Goal: Task Accomplishment & Management: Manage account settings

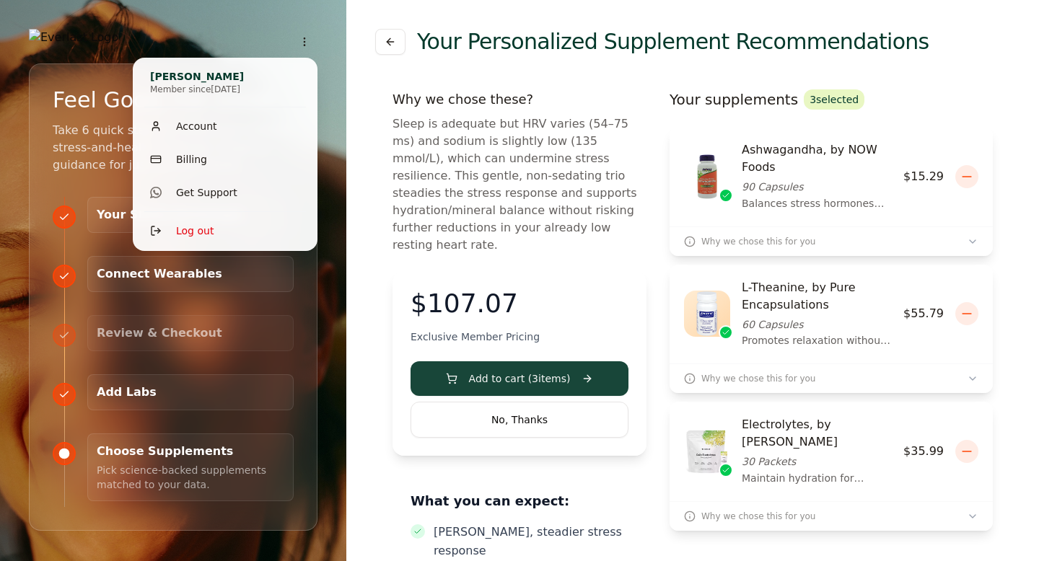
click at [306, 40] on html "Progress $0.00 Step 5 of 5 80 % Feel Good, For Good Take 6 quick steps to unloc…" at bounding box center [519, 358] width 1039 height 717
click at [571, 245] on html "Progress $0.00 Step 5 of 5 80 % Feel Good, For Good Take 6 quick steps to unloc…" at bounding box center [519, 358] width 1039 height 717
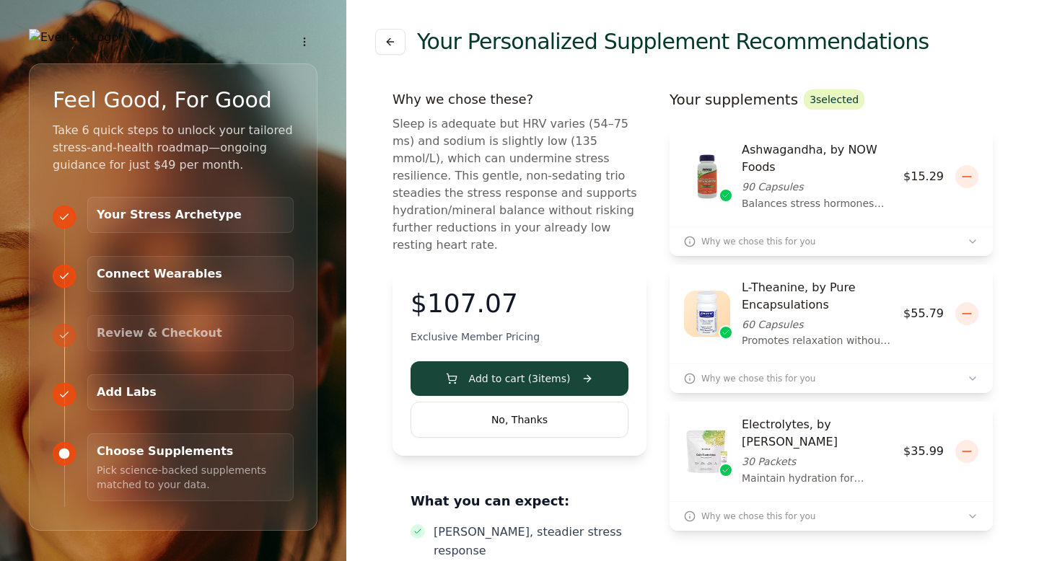
click at [1015, 338] on div "Your Personalized Supplement Recommendations Why we chose these? Sleep is adequ…" at bounding box center [692, 358] width 692 height 717
click at [304, 41] on html "Progress $0.00 Step 5 of 5 80 % Feel Good, For Good Take 6 quick steps to unloc…" at bounding box center [519, 358] width 1039 height 717
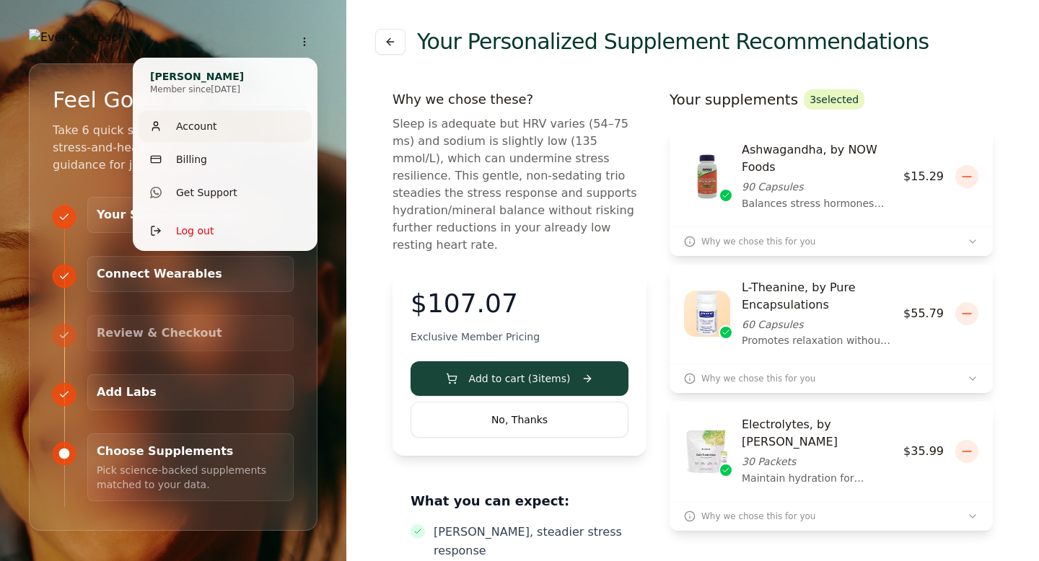
click at [203, 123] on span "Account" at bounding box center [196, 126] width 41 height 14
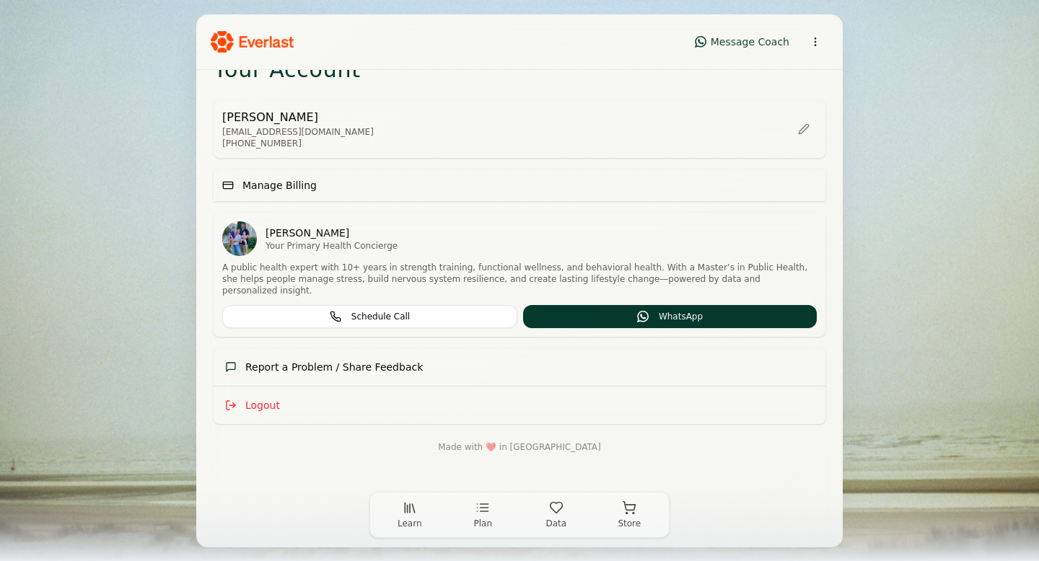
scroll to position [40, 0]
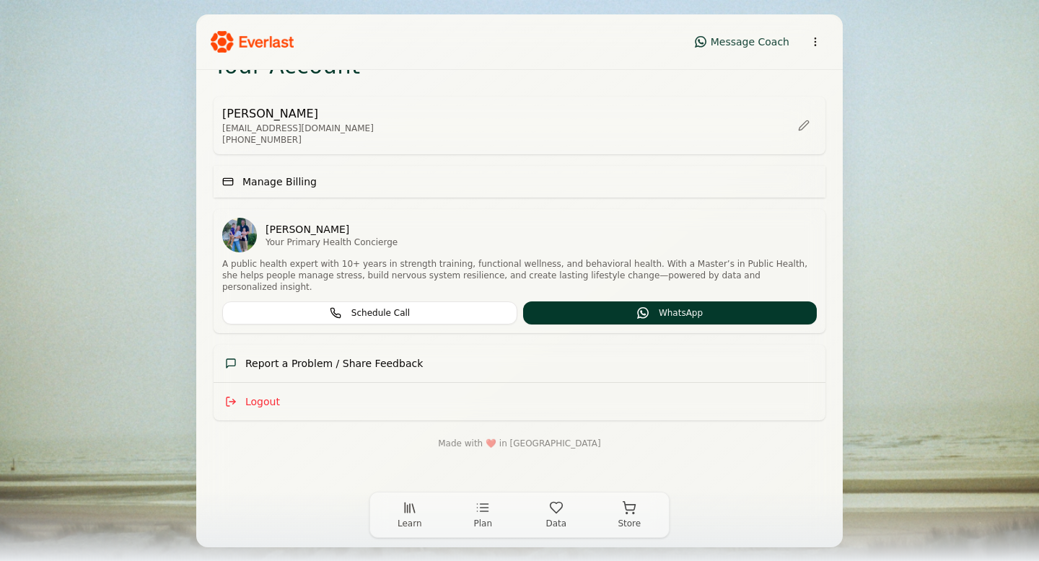
click at [472, 512] on button "Plan" at bounding box center [483, 515] width 74 height 35
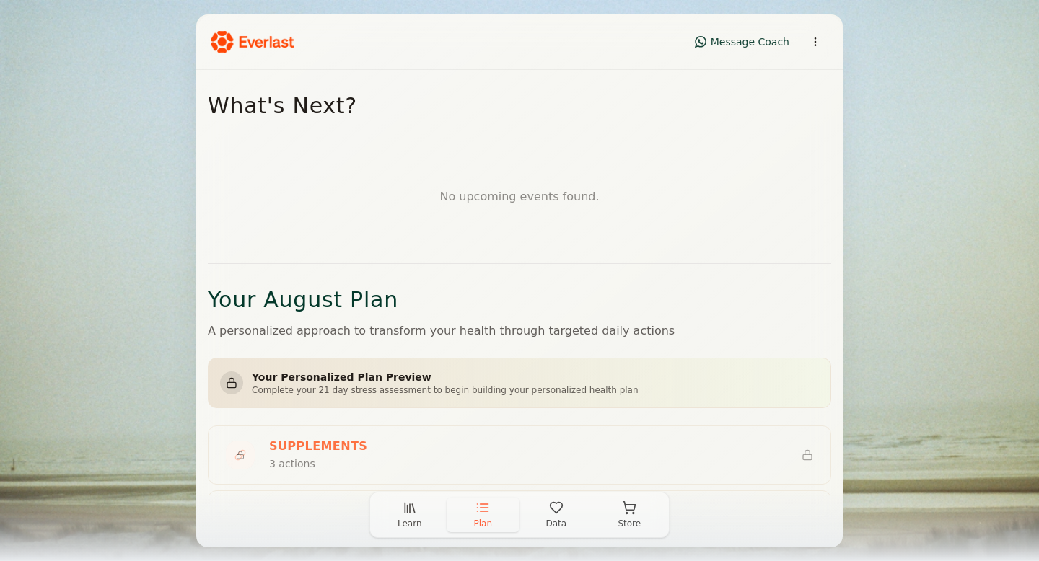
click at [401, 511] on button "Learn" at bounding box center [410, 515] width 74 height 35
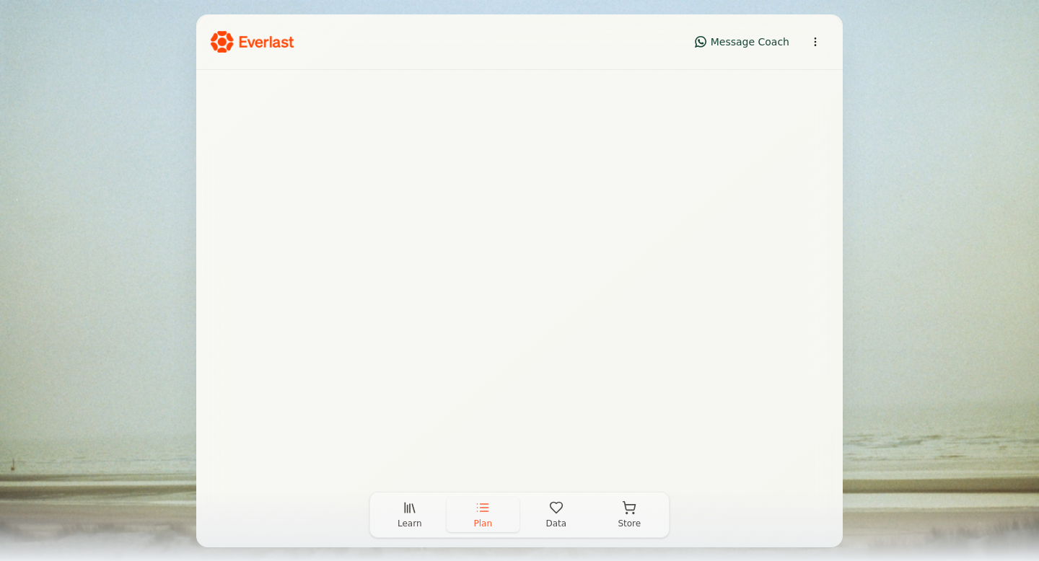
click at [480, 518] on span "Plan" at bounding box center [482, 524] width 19 height 12
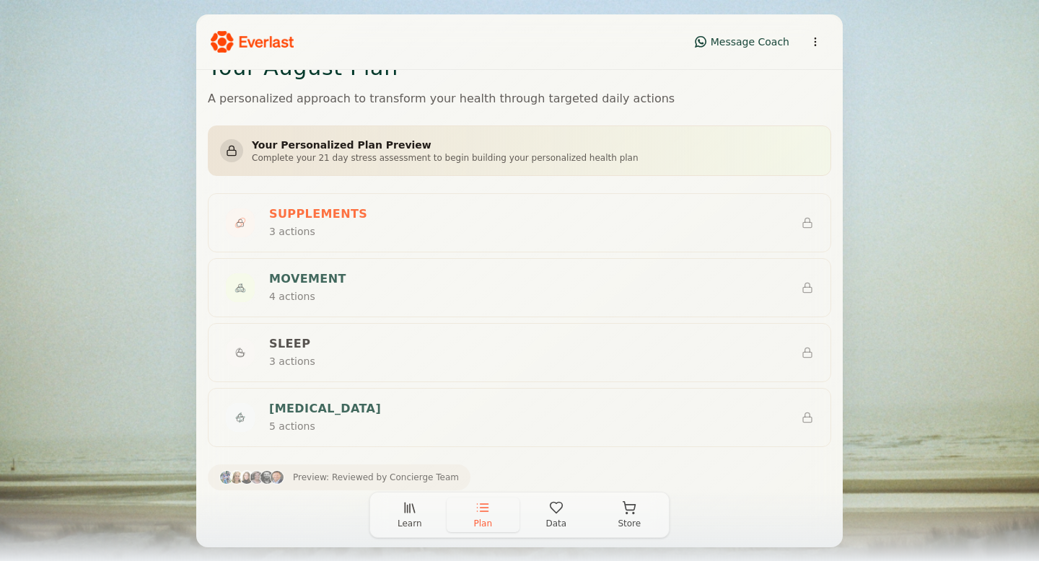
scroll to position [231, 0]
click at [456, 159] on p "Complete your 21 day stress assessment to begin building your personalized heal…" at bounding box center [445, 160] width 387 height 12
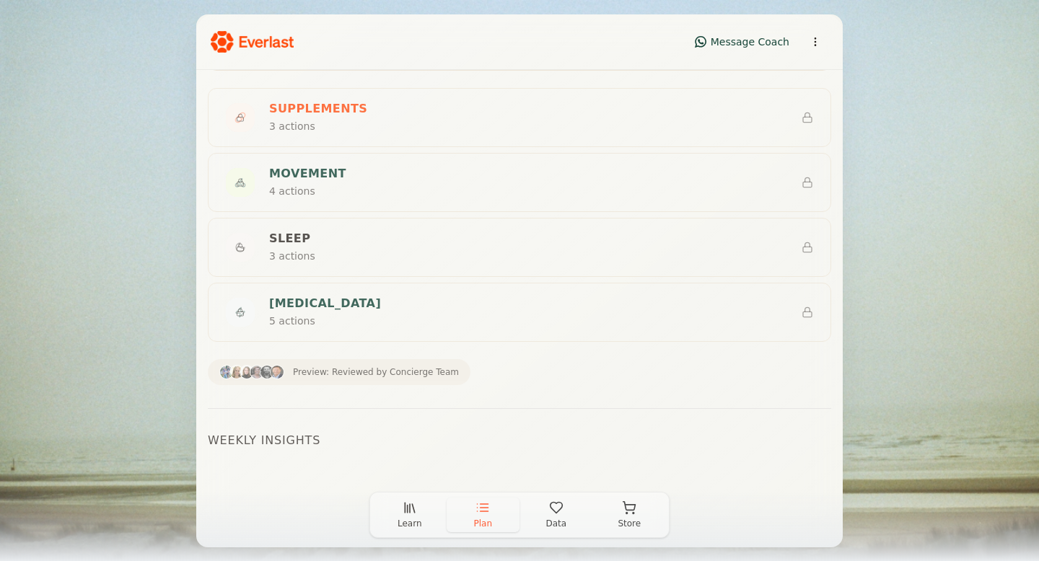
scroll to position [1, 0]
click at [545, 521] on button "Data" at bounding box center [556, 515] width 74 height 35
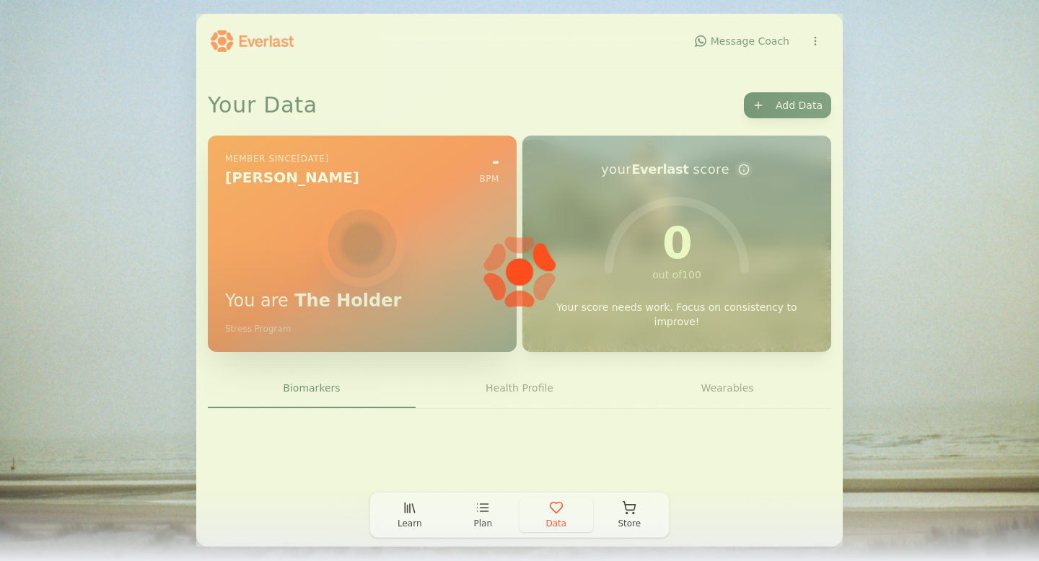
scroll to position [0, 0]
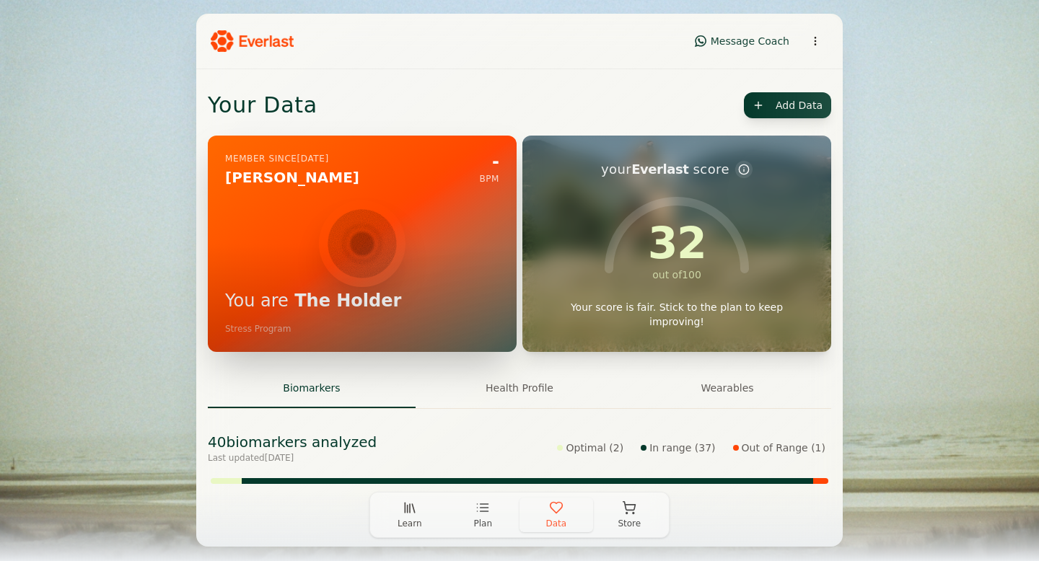
click at [550, 518] on span "Data" at bounding box center [555, 524] width 21 height 12
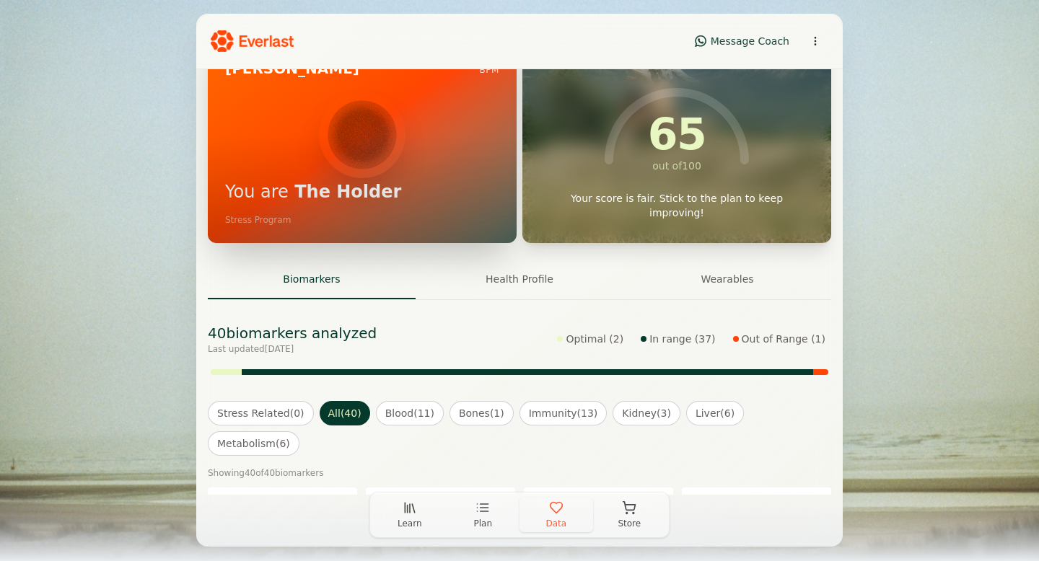
scroll to position [110, 0]
click at [527, 286] on button "Health Profile" at bounding box center [519, 279] width 208 height 39
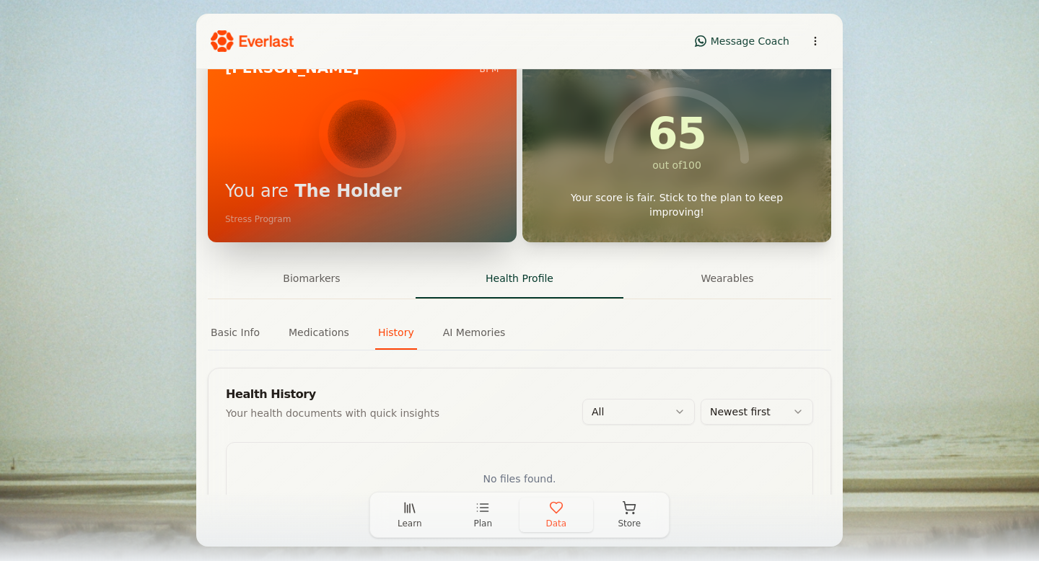
scroll to position [180, 0]
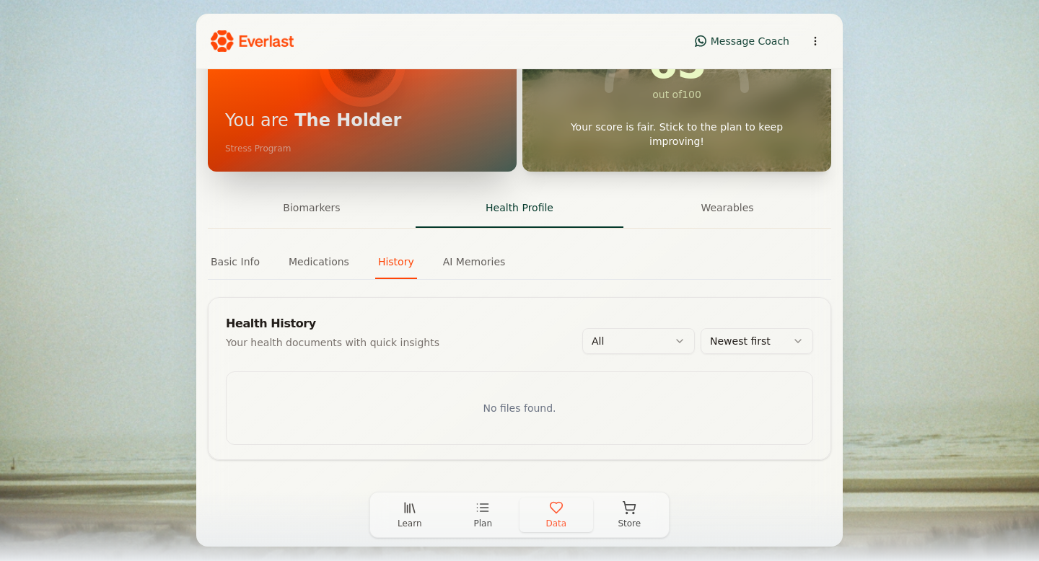
click at [486, 257] on div "Your Data Add Data Member since [DATE] [PERSON_NAME] - BPM You are The Holder S…" at bounding box center [519, 192] width 646 height 606
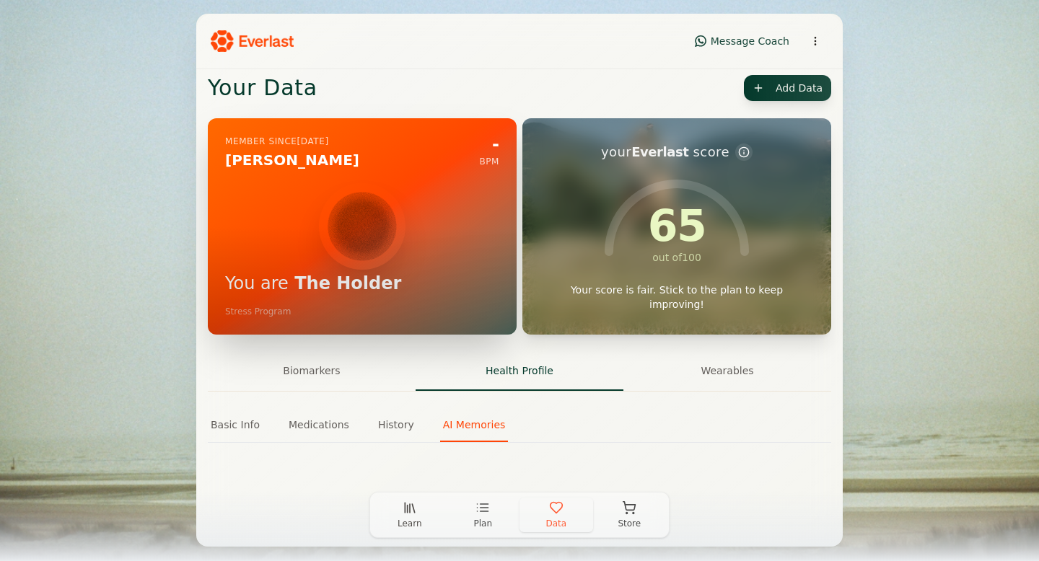
scroll to position [17, 0]
click at [724, 377] on button "Wearables" at bounding box center [727, 371] width 208 height 39
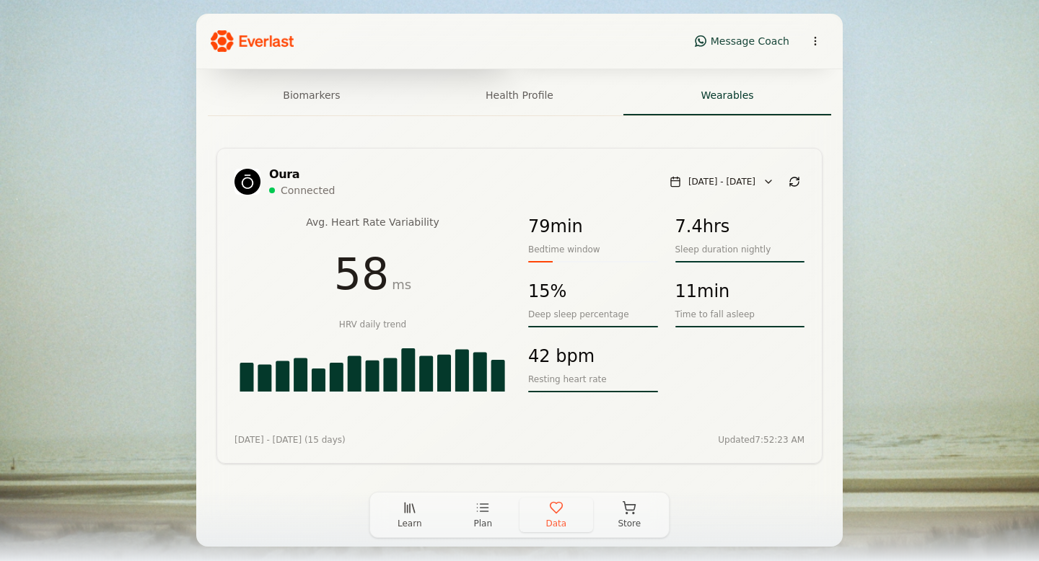
scroll to position [305, 0]
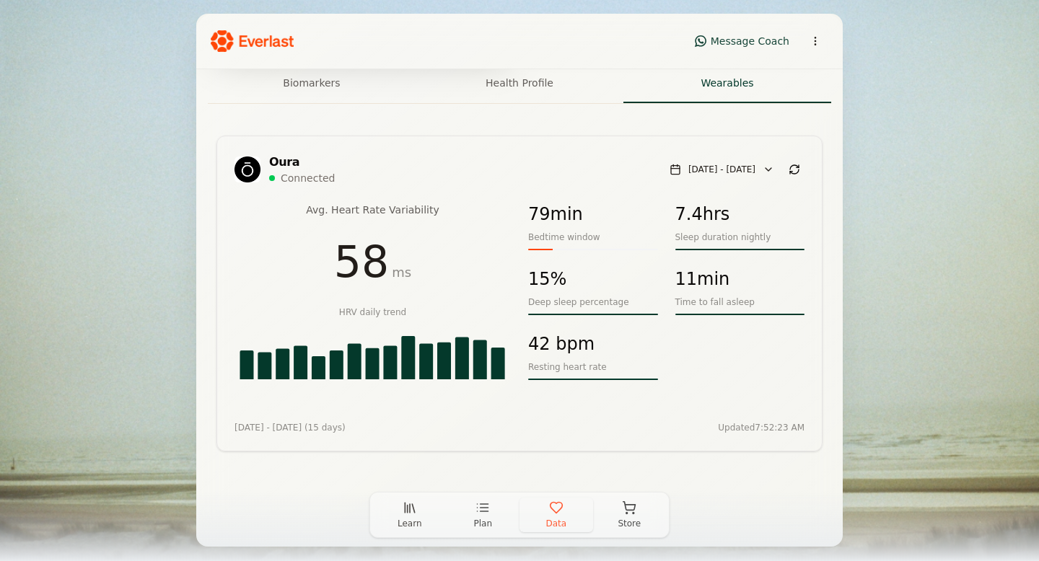
click at [553, 299] on div "Deep sleep percentage" at bounding box center [593, 302] width 130 height 12
click at [540, 274] on div "15%" at bounding box center [547, 279] width 38 height 23
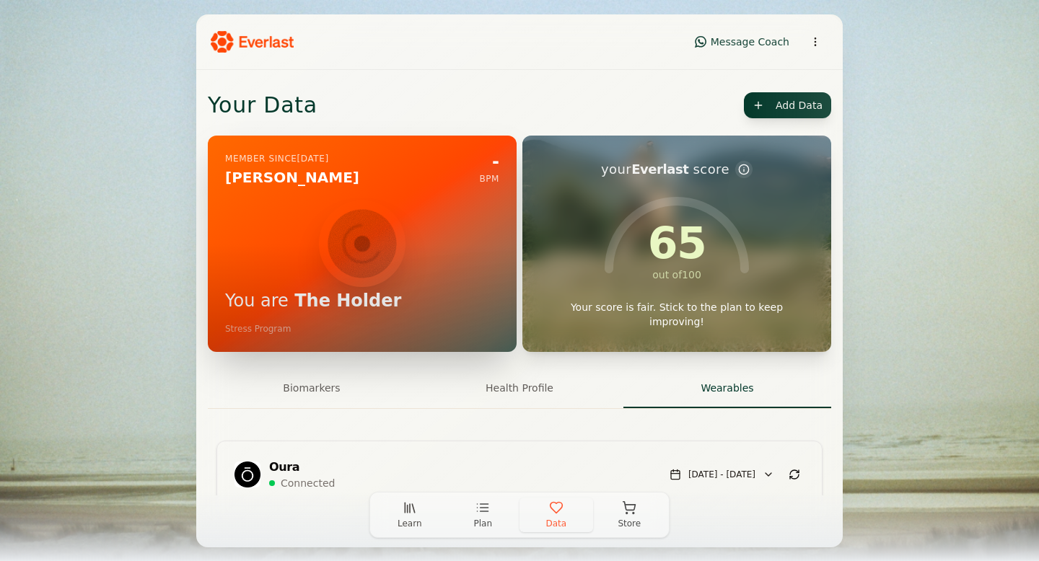
scroll to position [0, 0]
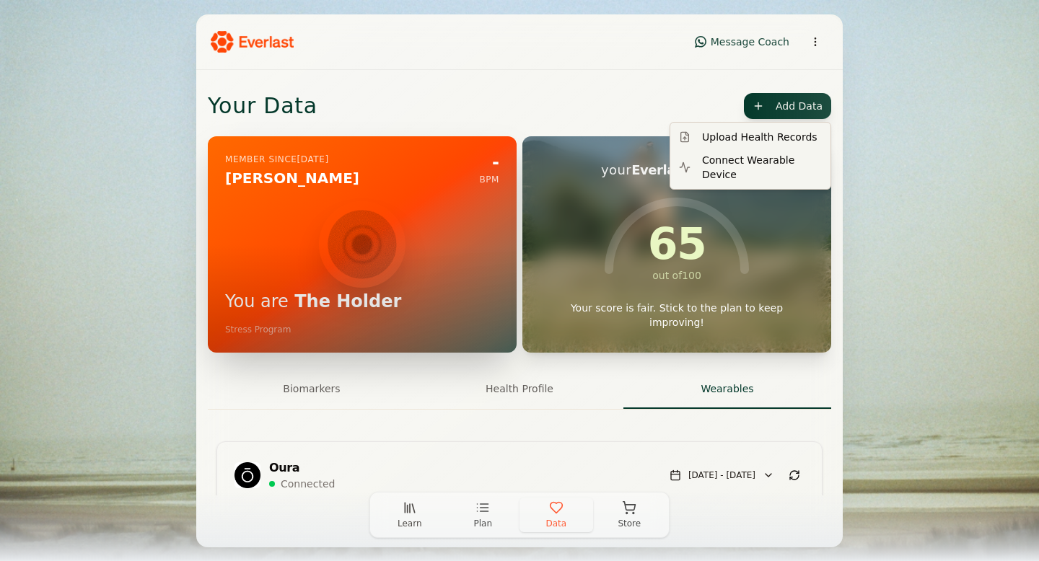
click at [802, 102] on html "Message Coach Your Data Add Data Member since [DATE] [PERSON_NAME] - BPM You ar…" at bounding box center [519, 281] width 1039 height 562
click at [581, 115] on html "Message Coach Your Data Add Data Member since [DATE] [PERSON_NAME] - BPM You ar…" at bounding box center [519, 281] width 1039 height 562
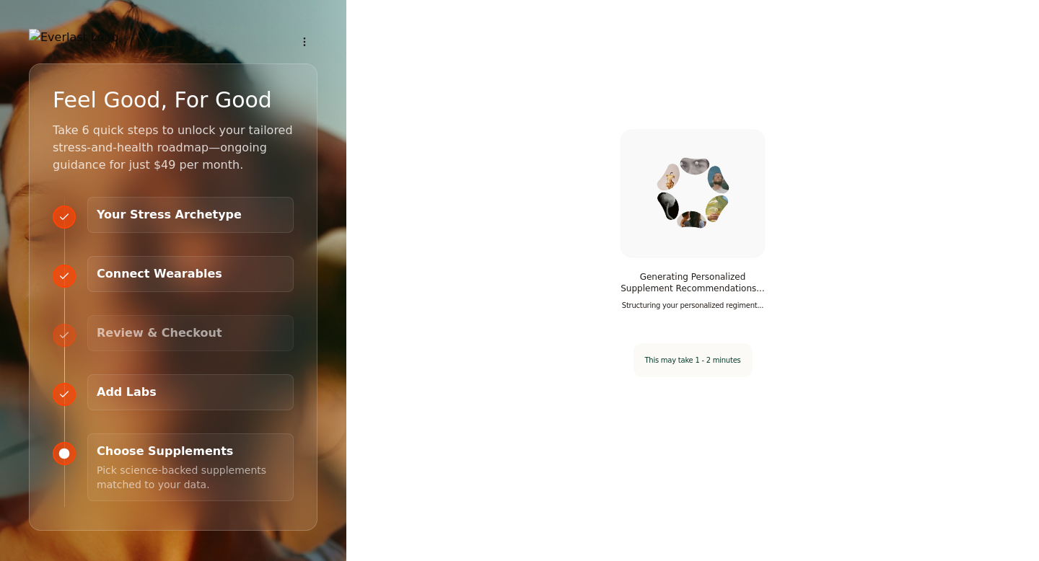
click at [312, 43] on html "Progress $0.00 Step 5 of 5 80 % Feel Good, For Good Take 6 quick steps to unloc…" at bounding box center [519, 280] width 1039 height 561
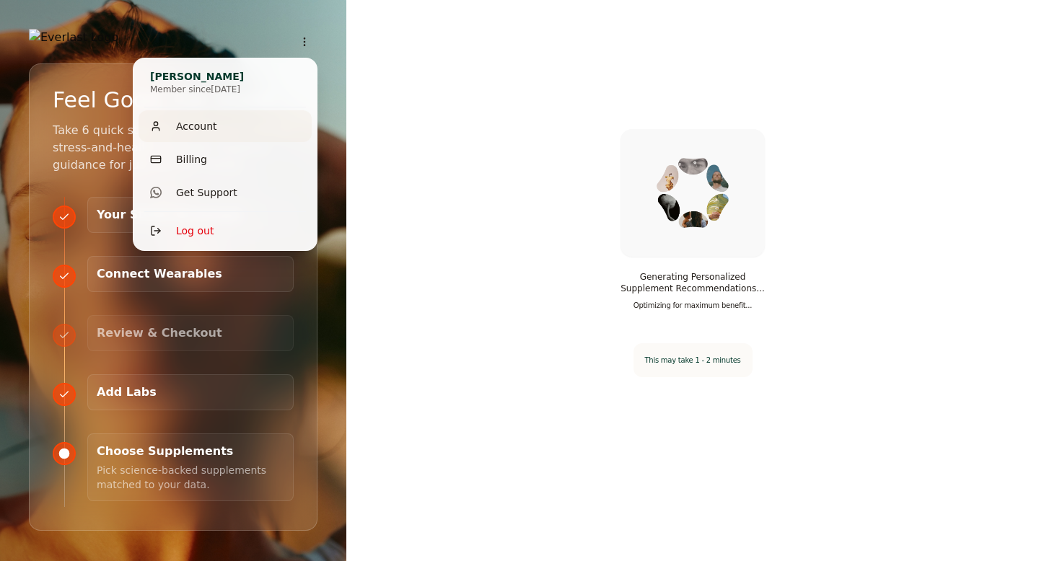
click at [242, 133] on div "Account" at bounding box center [224, 126] width 173 height 32
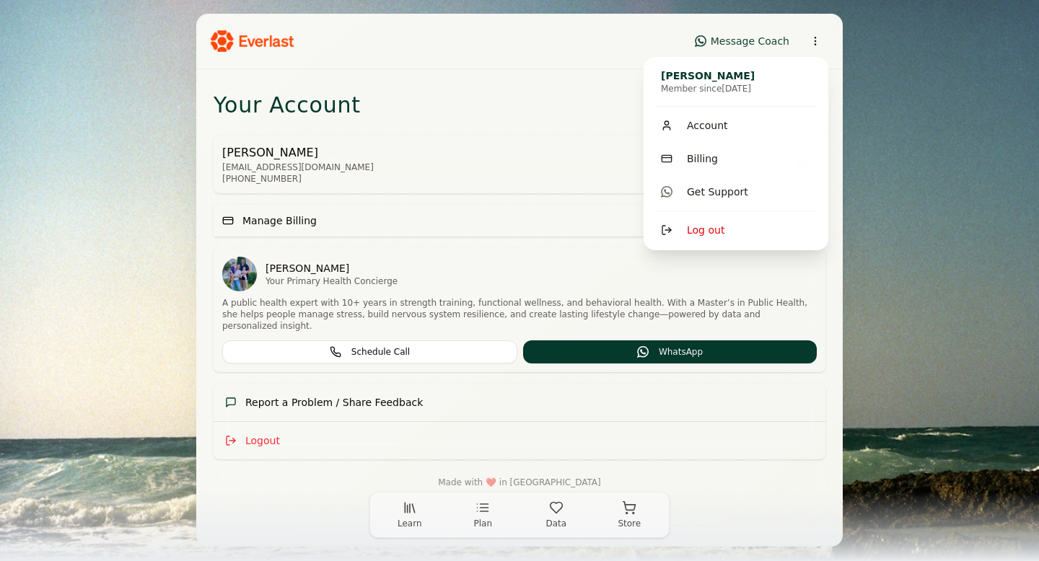
click at [813, 45] on html "Message Coach Your Account [PERSON_NAME] [PERSON_NAME][EMAIL_ADDRESS][DOMAIN_NA…" at bounding box center [519, 280] width 1039 height 562
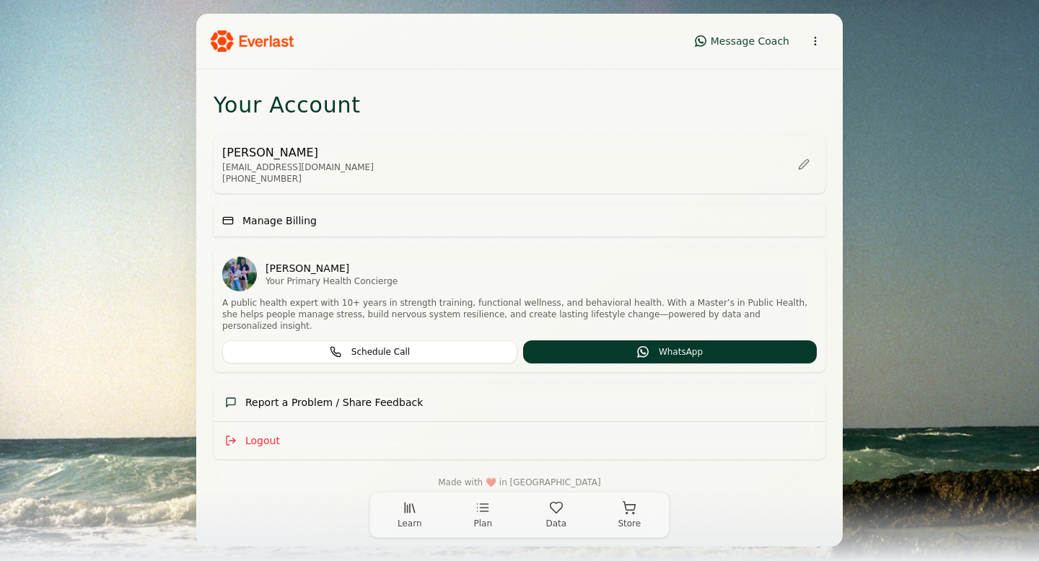
click at [435, 55] on div "Message Coach" at bounding box center [519, 41] width 646 height 55
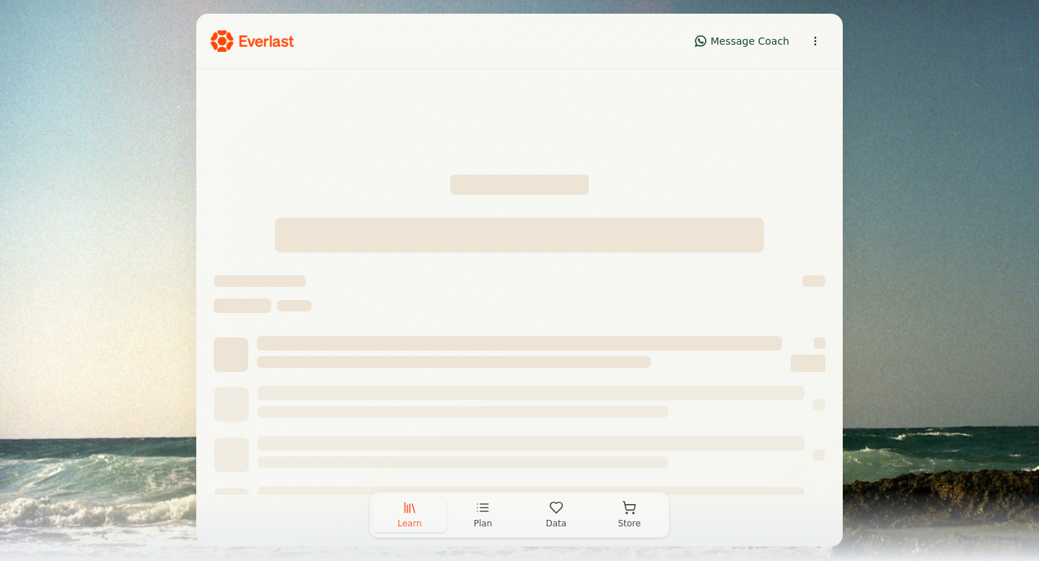
click at [412, 504] on icon "button" at bounding box center [413, 508] width 2 height 9
